Goal: Obtain resource: Obtain resource

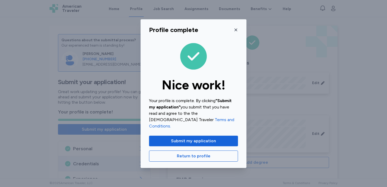
click at [239, 32] on div "Profile complete Nice work! Your profile is complete. By clicking "Submit my ap…" at bounding box center [194, 93] width 106 height 149
click at [238, 32] on div "Profile complete Nice work! Your profile is complete. By clicking "Submit my ap…" at bounding box center [194, 93] width 106 height 149
click at [238, 32] on icon "button" at bounding box center [236, 30] width 4 height 4
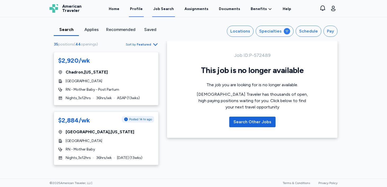
click at [140, 7] on link "Profile" at bounding box center [136, 9] width 15 height 16
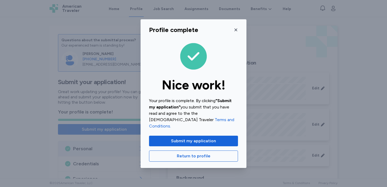
click at [236, 27] on div "Profile complete Nice work! Your profile is complete. By clicking "Submit my ap…" at bounding box center [194, 93] width 106 height 149
click at [236, 30] on button "button" at bounding box center [236, 30] width 4 height 8
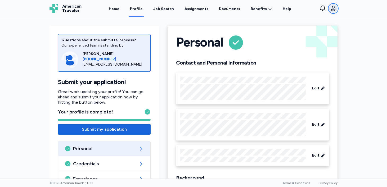
click at [338, 7] on button "Open user menu" at bounding box center [333, 8] width 8 height 8
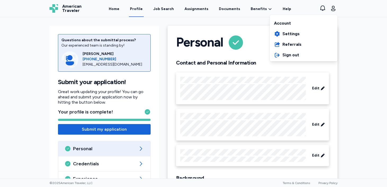
click at [239, 11] on div "American Traveler American Traveler Home Profile Job Search Assignments Documen…" at bounding box center [193, 8] width 297 height 17
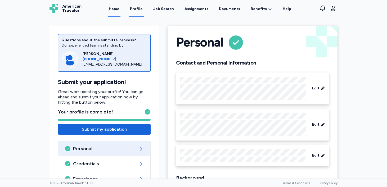
click at [121, 12] on link "Home" at bounding box center [114, 9] width 13 height 16
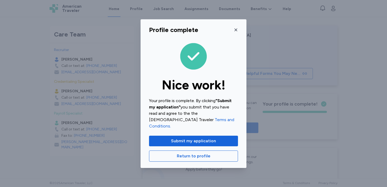
click at [234, 31] on icon "button" at bounding box center [236, 30] width 4 height 4
click at [237, 34] on button "button" at bounding box center [236, 30] width 4 height 8
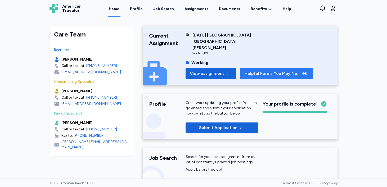
click at [259, 70] on span "Helpful Forms You May Need" at bounding box center [273, 73] width 57 height 6
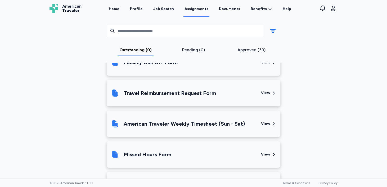
scroll to position [242, 0]
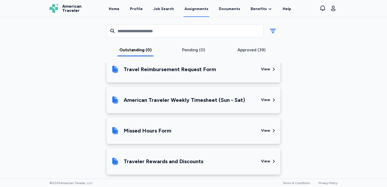
click at [269, 128] on div "View" at bounding box center [265, 130] width 9 height 5
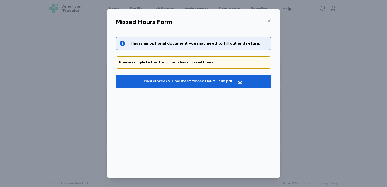
click at [290, 95] on div "Missed Hours Form This is an optional document you may need to fill out and ret…" at bounding box center [193, 93] width 387 height 187
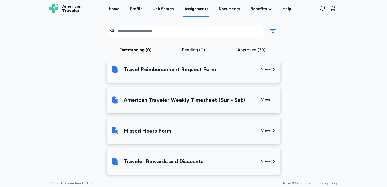
click at [274, 160] on icon at bounding box center [274, 161] width 2 height 3
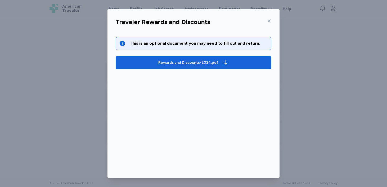
click at [299, 89] on div "Traveler Rewards and Discounts This is an optional document you may need to fil…" at bounding box center [193, 93] width 387 height 187
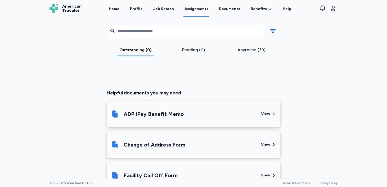
scroll to position [104, 0]
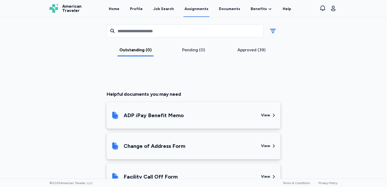
click at [259, 106] on div "ADP iPay Benefit Memo View" at bounding box center [194, 115] width 174 height 26
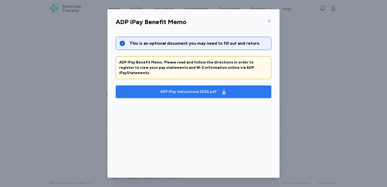
click at [197, 89] on div "ADP iPay Instructions 2024.pdf" at bounding box center [188, 91] width 56 height 5
